Goal: Task Accomplishment & Management: Manage account settings

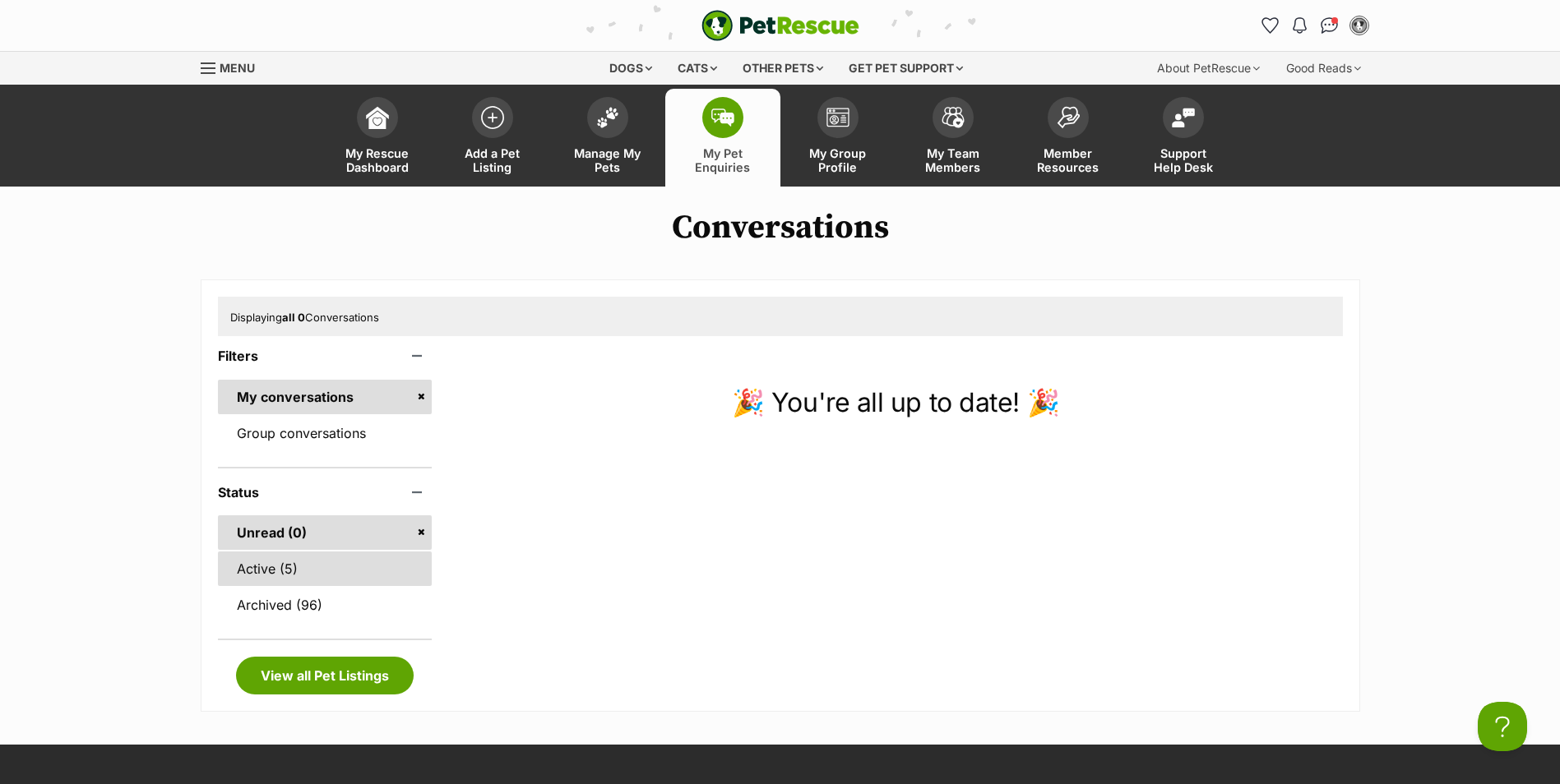
click at [289, 575] on link "Active (5)" at bounding box center [325, 568] width 214 height 35
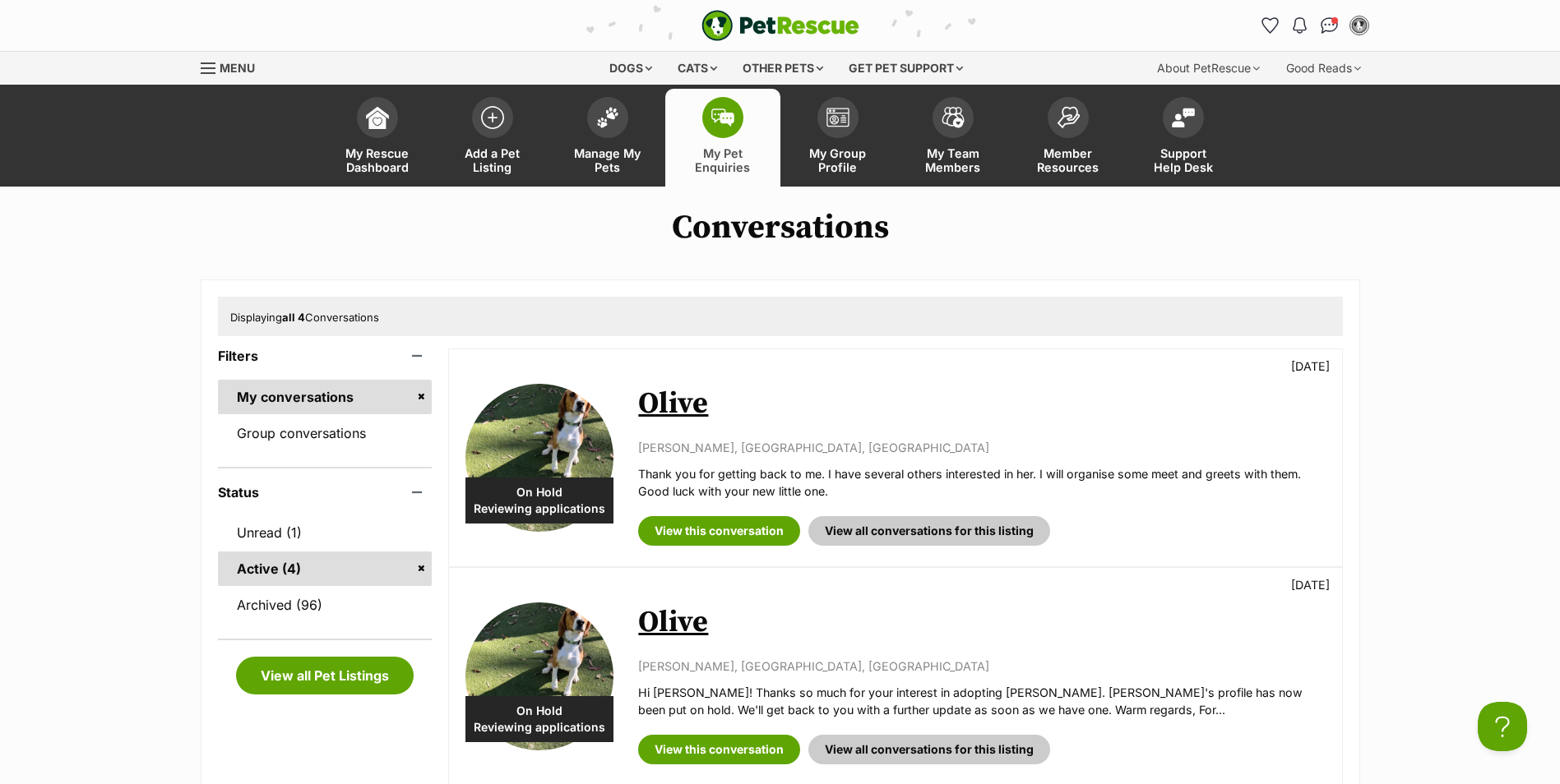
click at [684, 398] on link "Olive" at bounding box center [673, 403] width 70 height 36
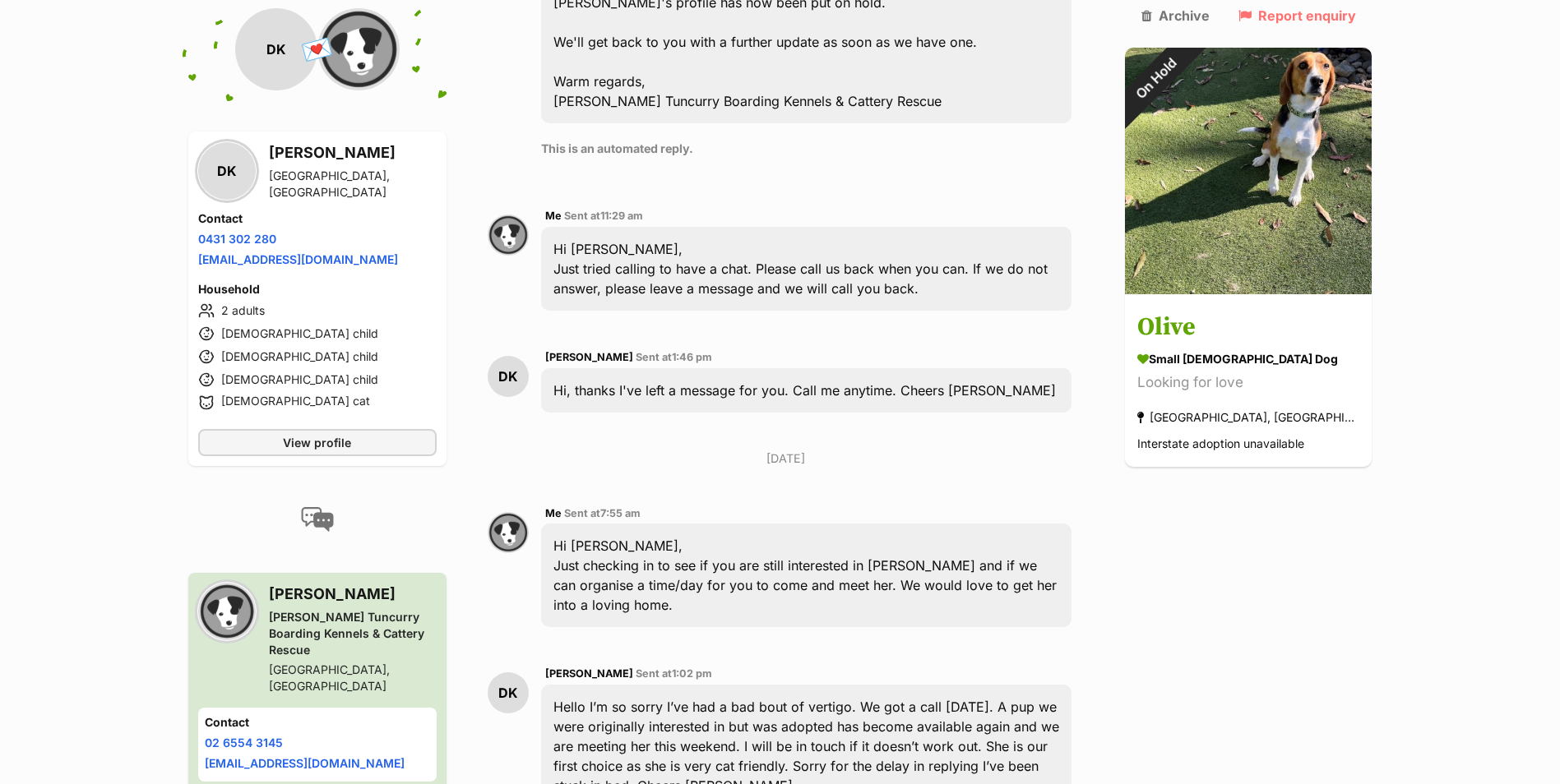
scroll to position [1449, 0]
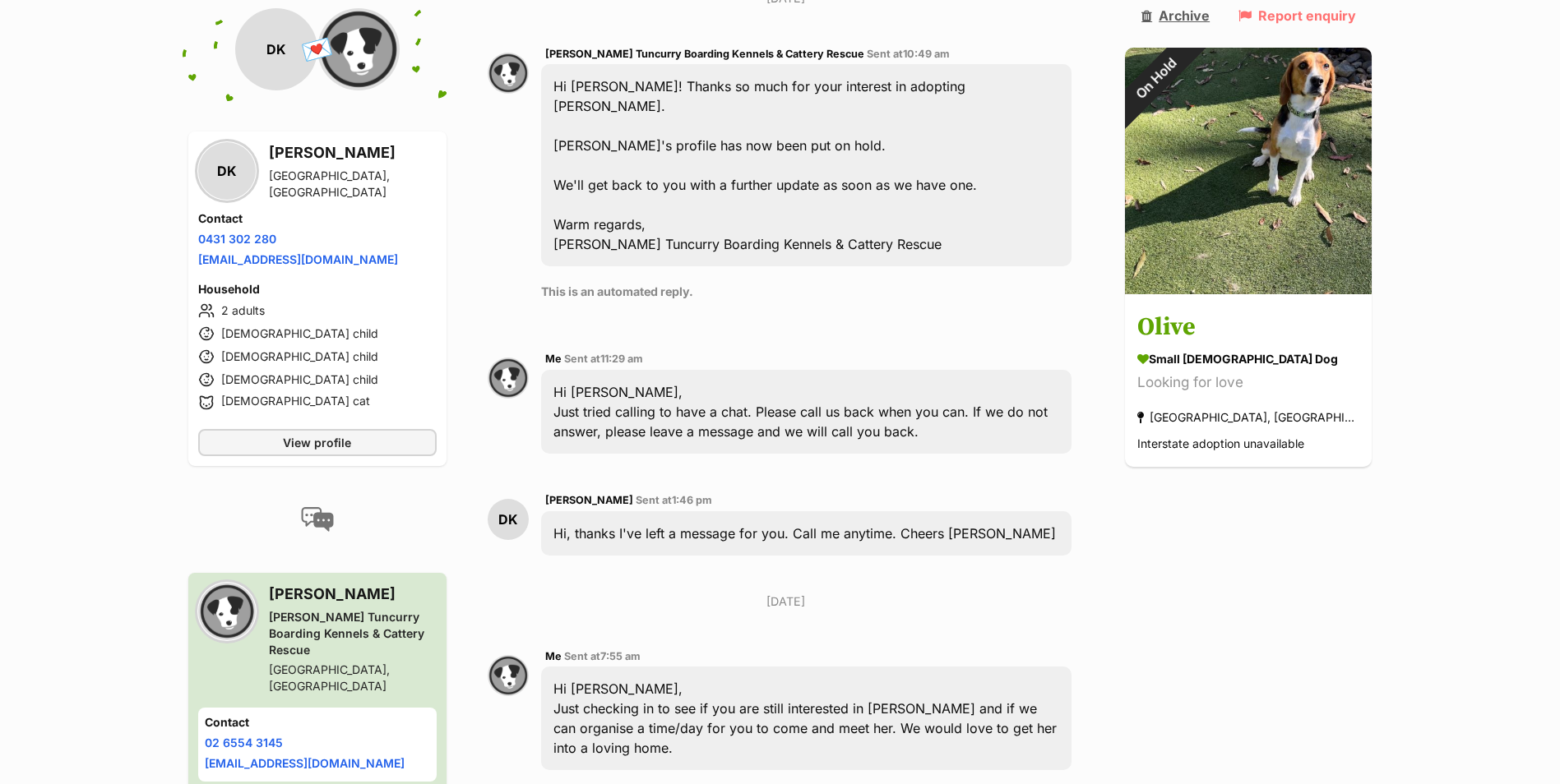
click at [1209, 17] on link "Archive" at bounding box center [1175, 15] width 68 height 15
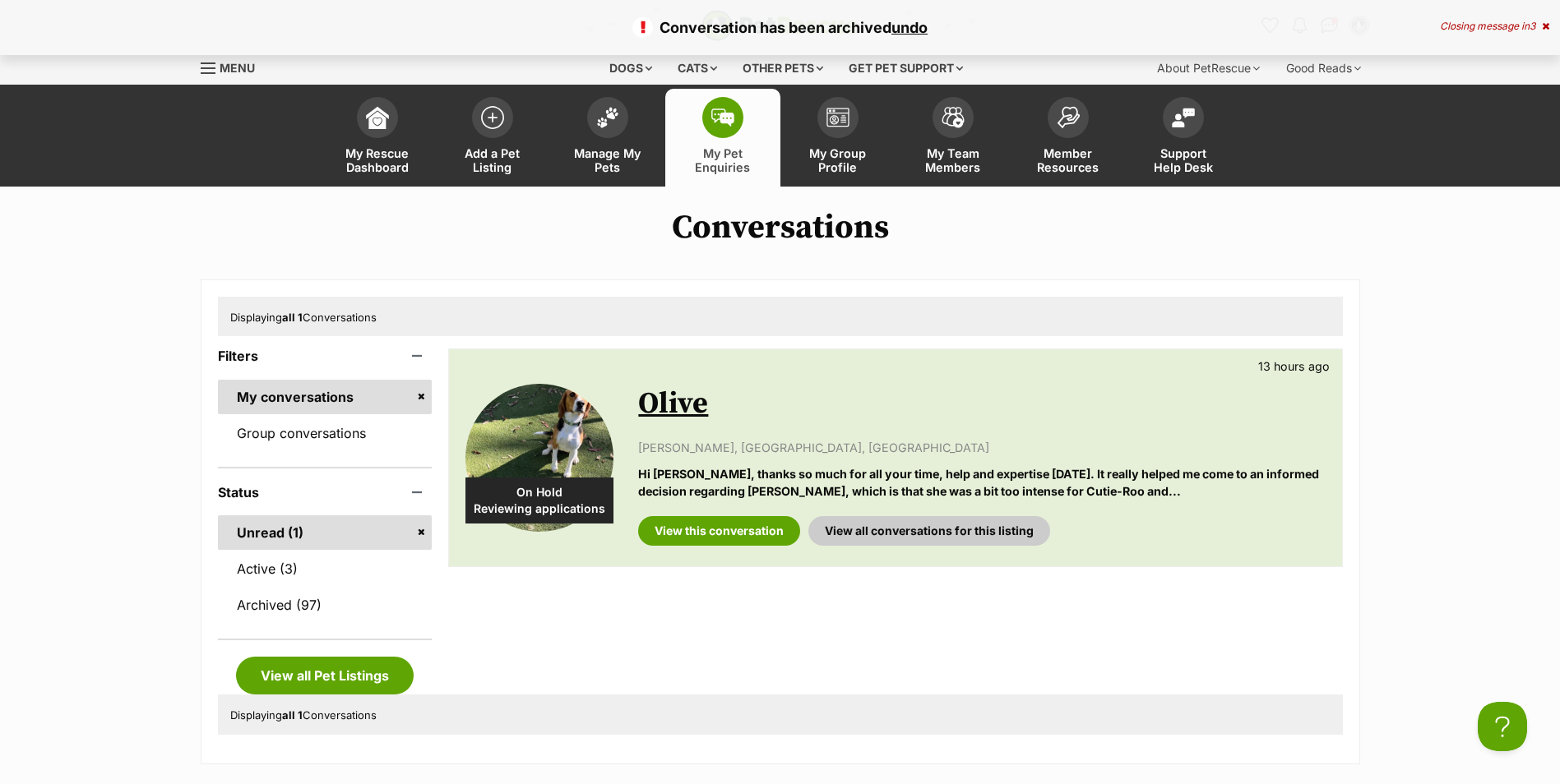
click at [678, 411] on link "Olive" at bounding box center [673, 403] width 70 height 36
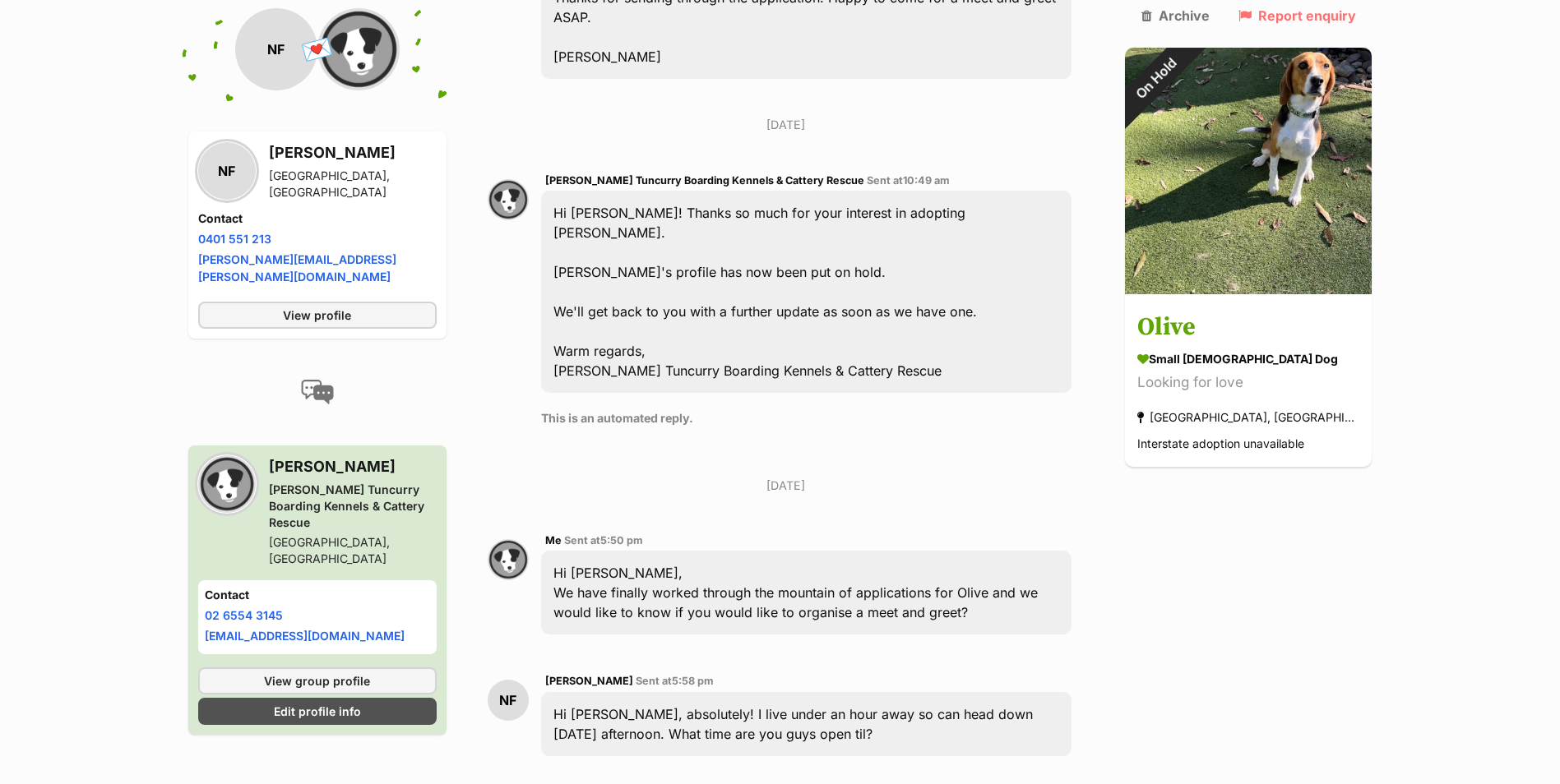
scroll to position [535, 0]
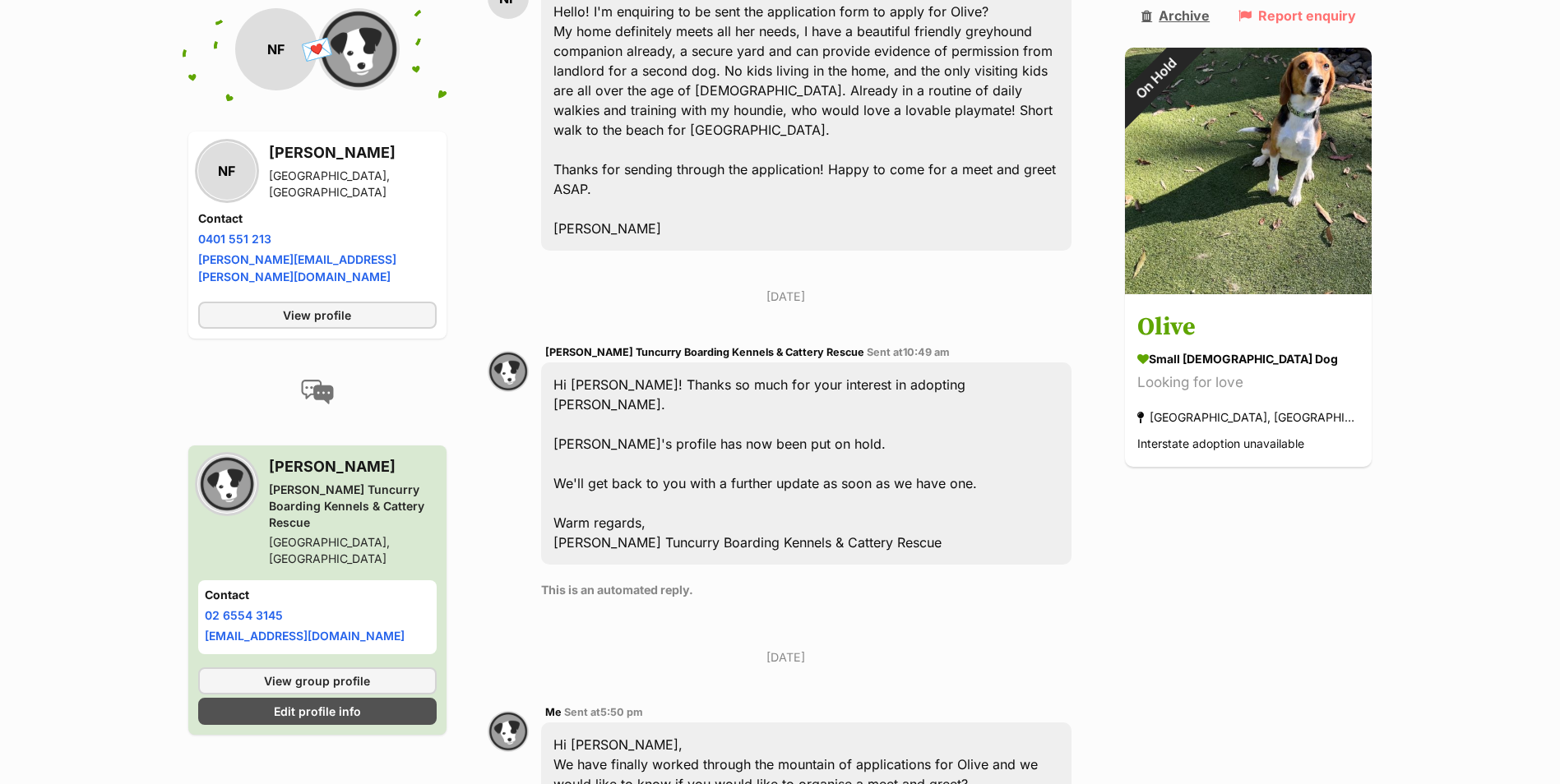
click at [1201, 13] on link "Archive" at bounding box center [1175, 15] width 68 height 15
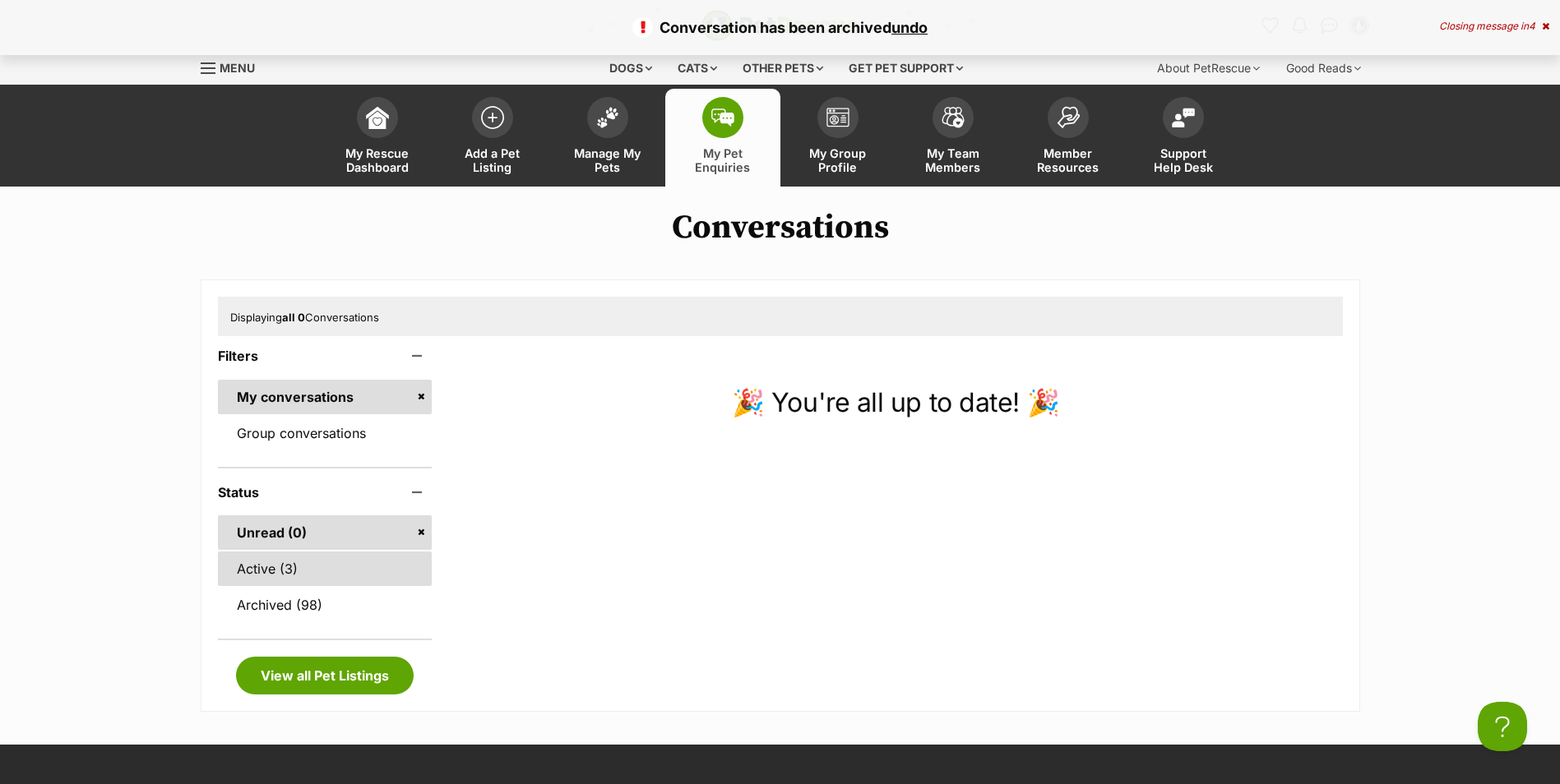
click at [285, 574] on link "Active (3)" at bounding box center [325, 568] width 214 height 35
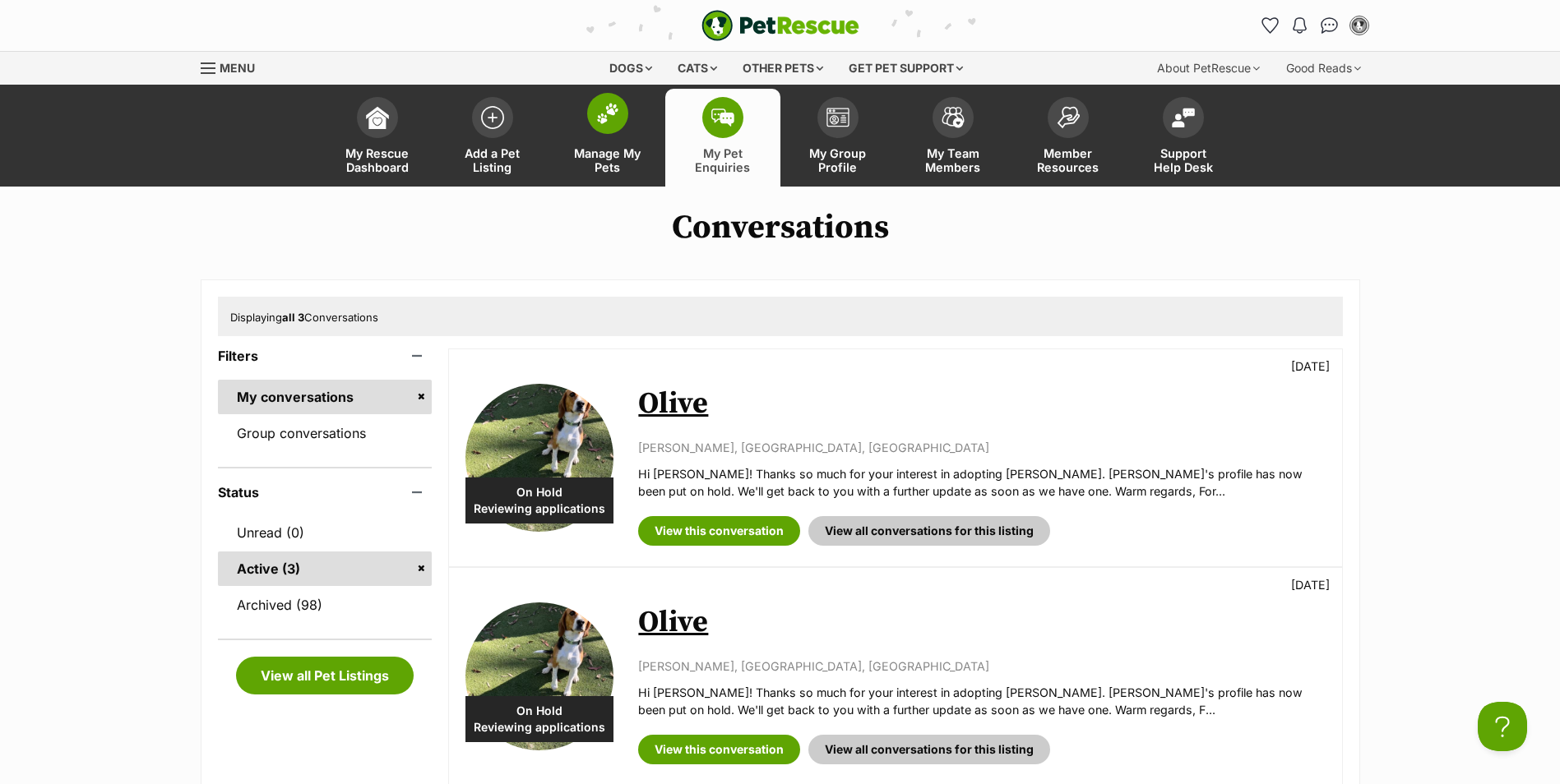
click at [599, 122] on img at bounding box center [607, 113] width 23 height 22
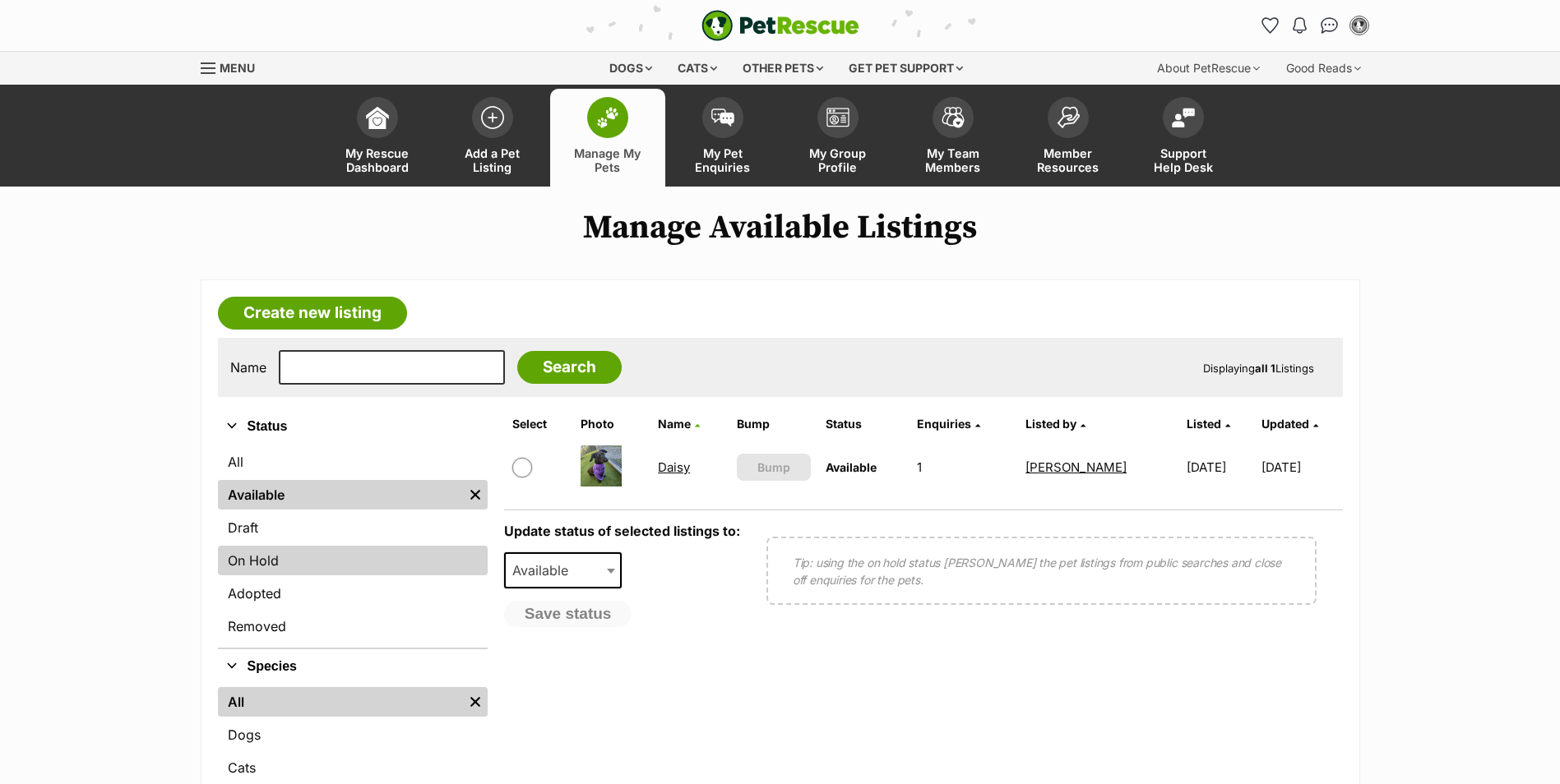
click at [270, 553] on link "On Hold" at bounding box center [352, 560] width 269 height 30
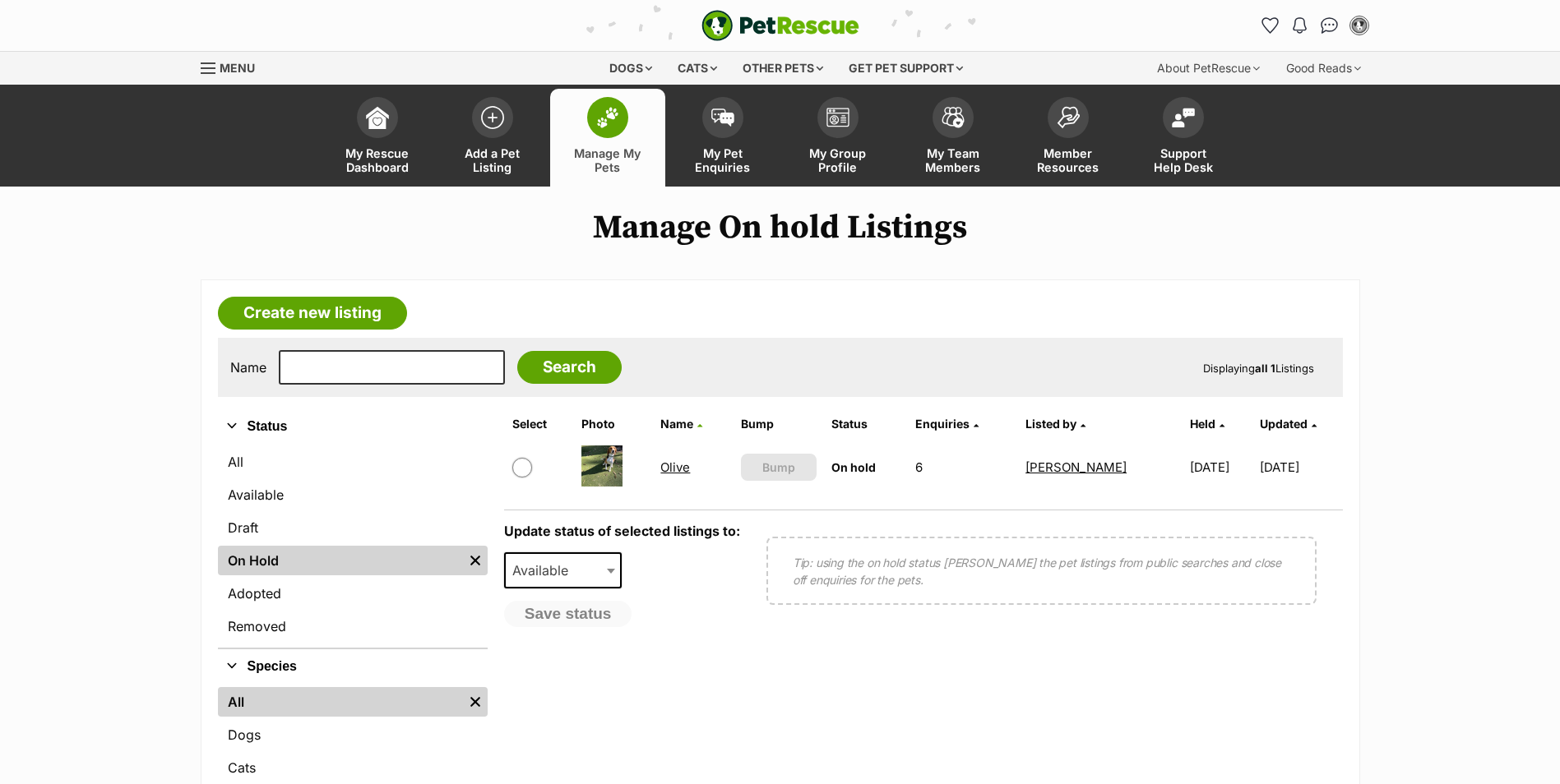
click at [521, 465] on input "checkbox" at bounding box center [522, 467] width 20 height 20
checkbox input "true"
click at [613, 578] on span at bounding box center [612, 570] width 17 height 36
click at [574, 616] on button "Save status" at bounding box center [569, 614] width 130 height 28
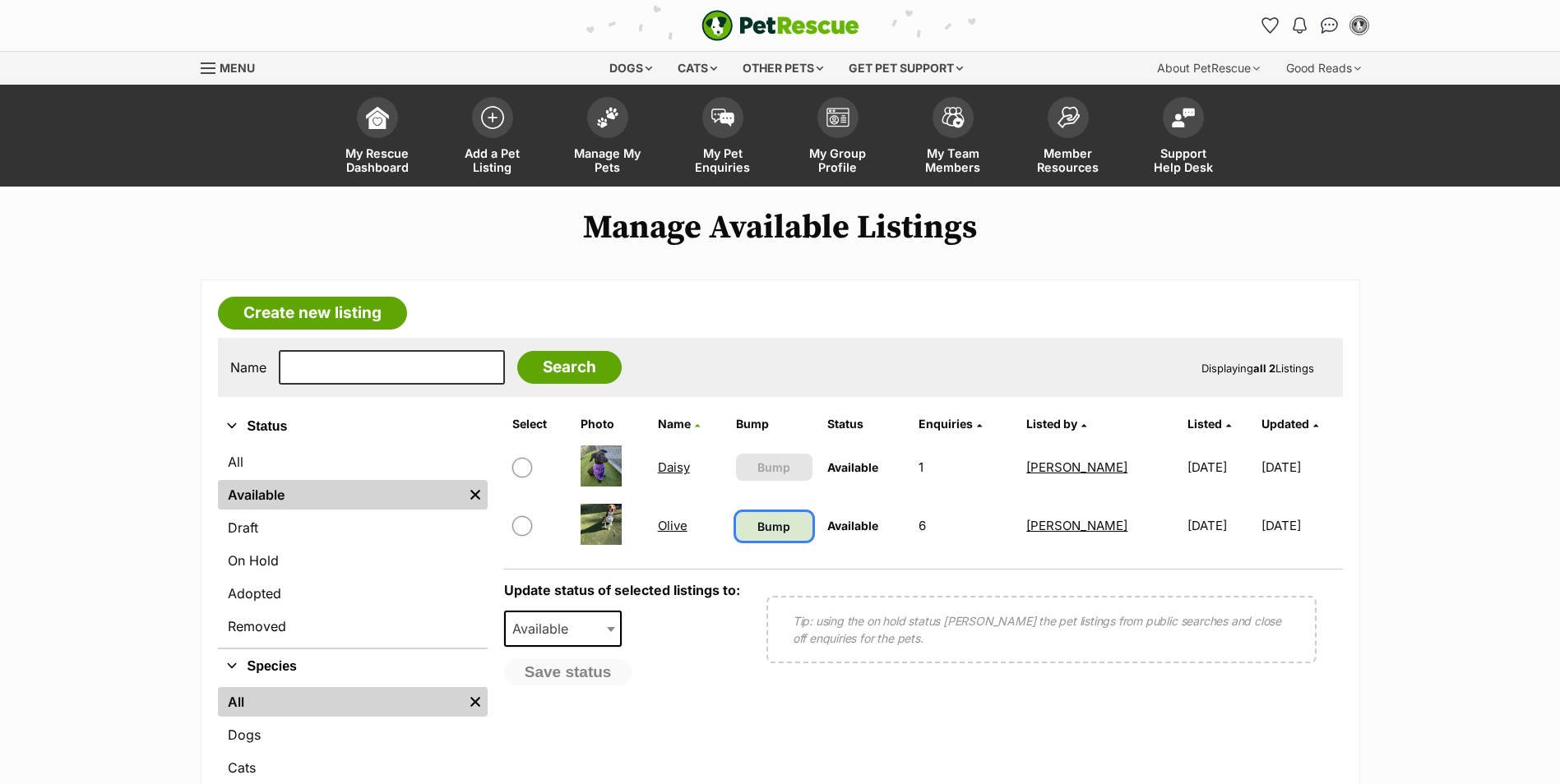
click at [775, 535] on link "Bump" at bounding box center [774, 526] width 76 height 29
